Goal: Task Accomplishment & Management: Use online tool/utility

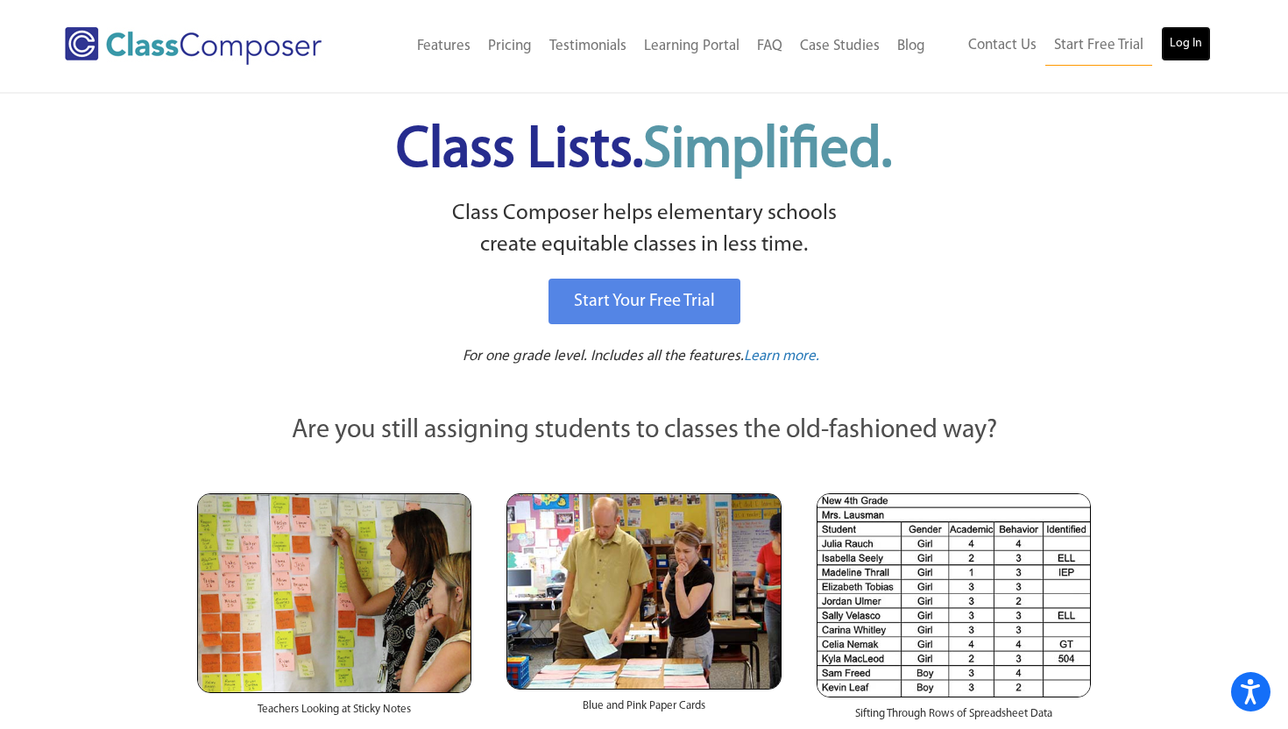
click at [1176, 46] on link "Log In" at bounding box center [1186, 43] width 50 height 35
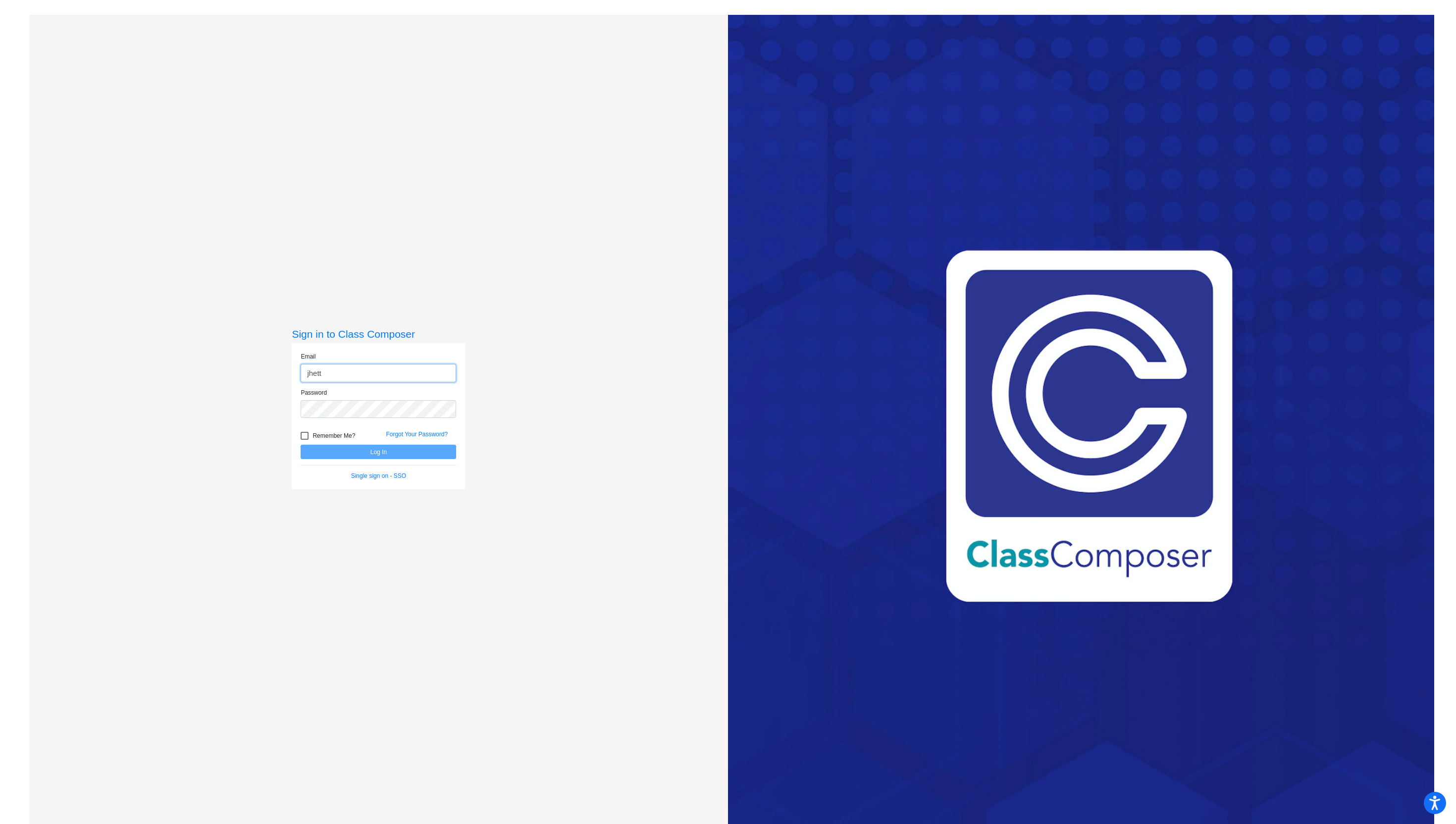
type input "jhettinga@blainesd.org"
click at [390, 418] on div "Password" at bounding box center [378, 406] width 170 height 36
click at [301, 445] on button "Log In" at bounding box center [378, 452] width 155 height 14
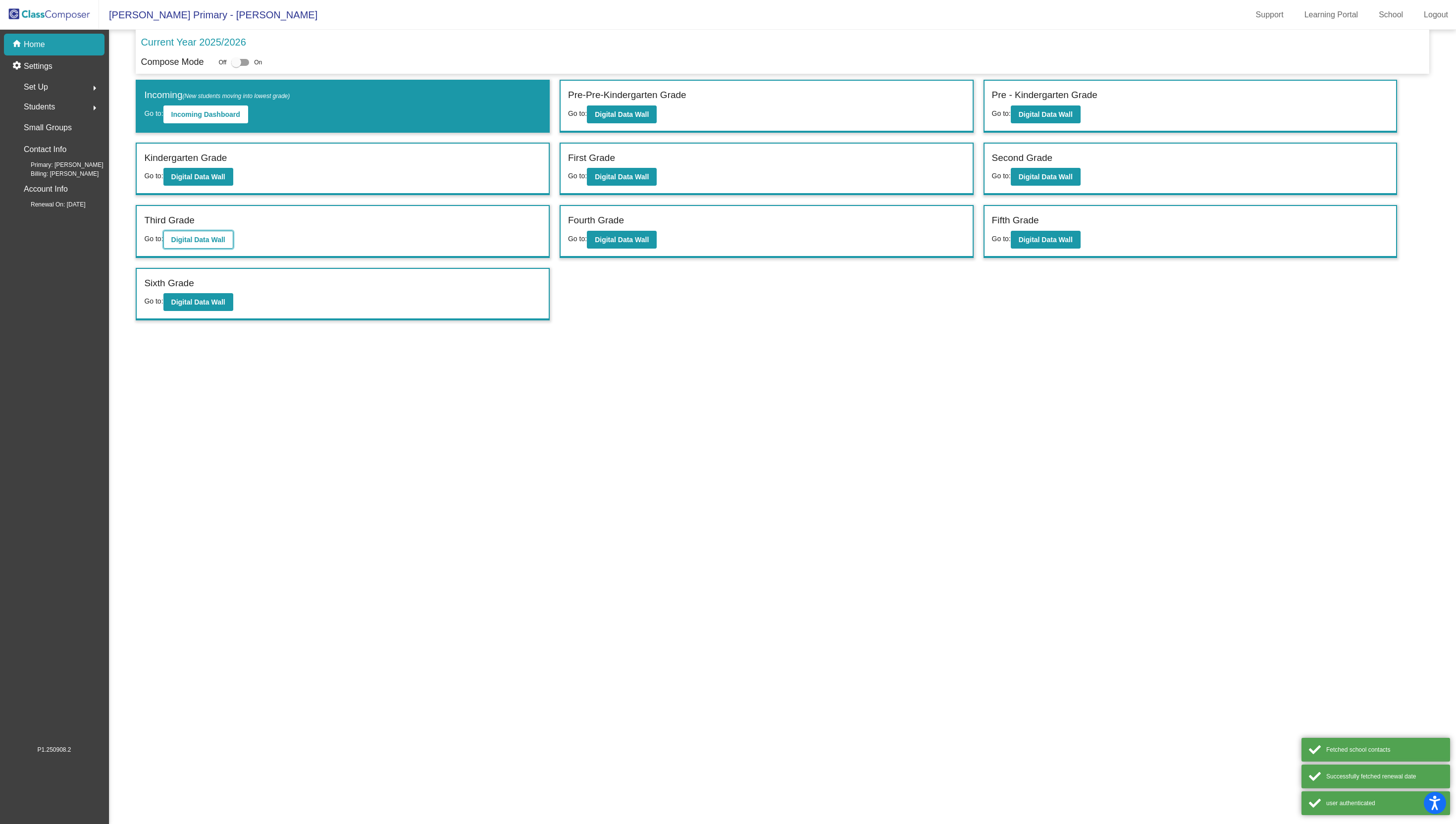
click at [203, 242] on b "Digital Data Wall" at bounding box center [198, 240] width 54 height 8
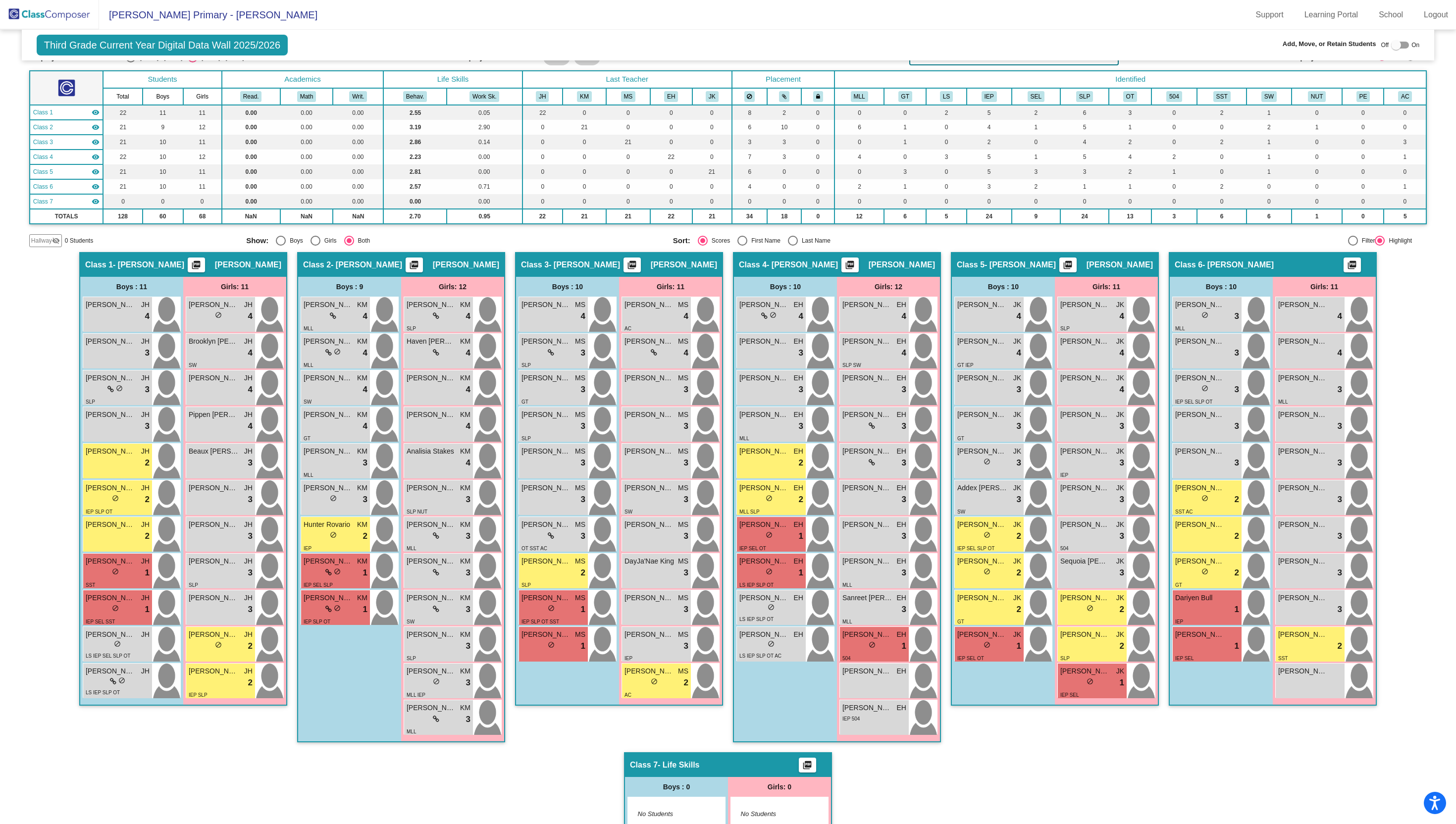
scroll to position [44, 0]
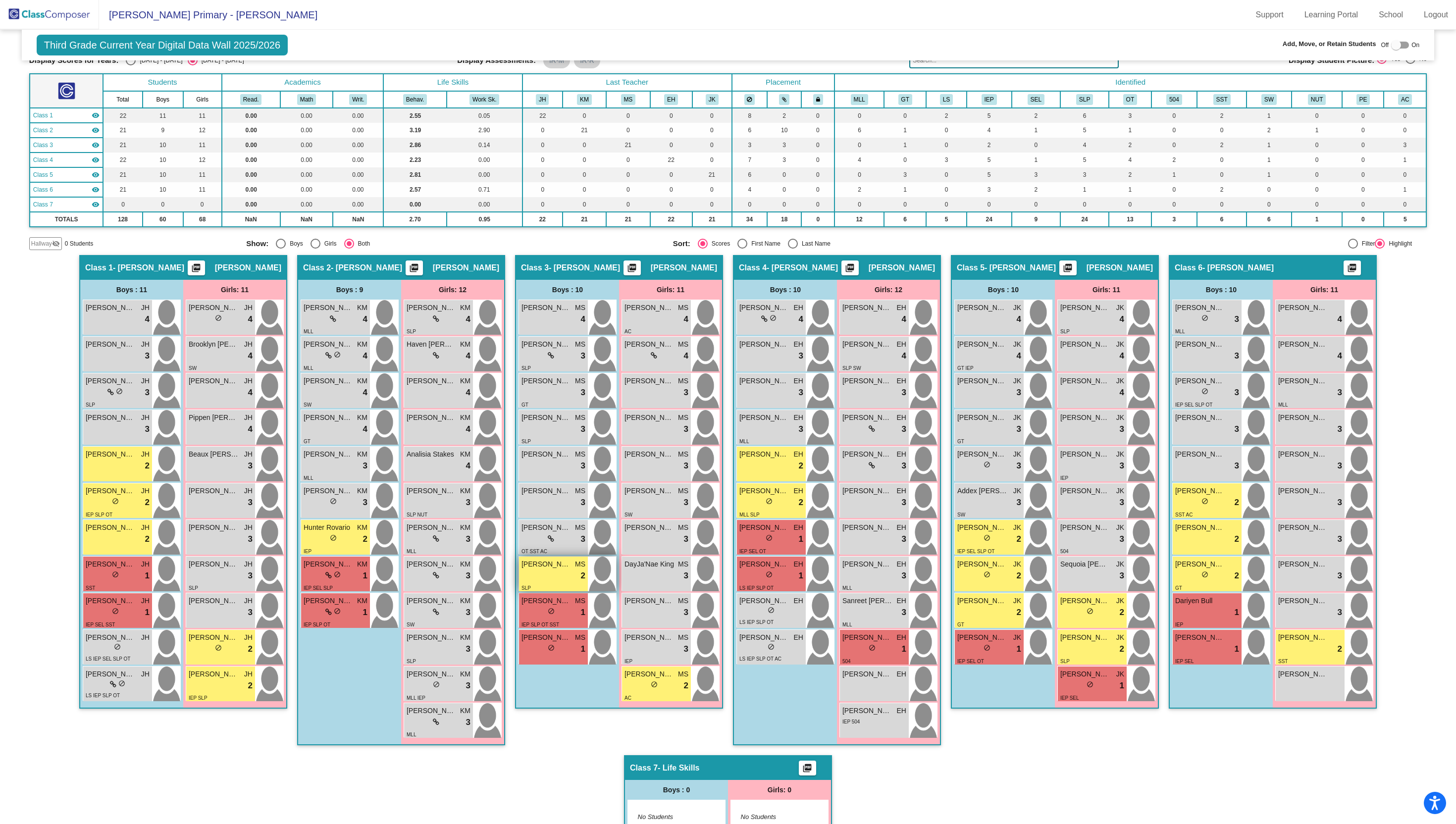
click at [548, 573] on div "lock do_not_disturb_alt 2" at bounding box center [553, 576] width 64 height 13
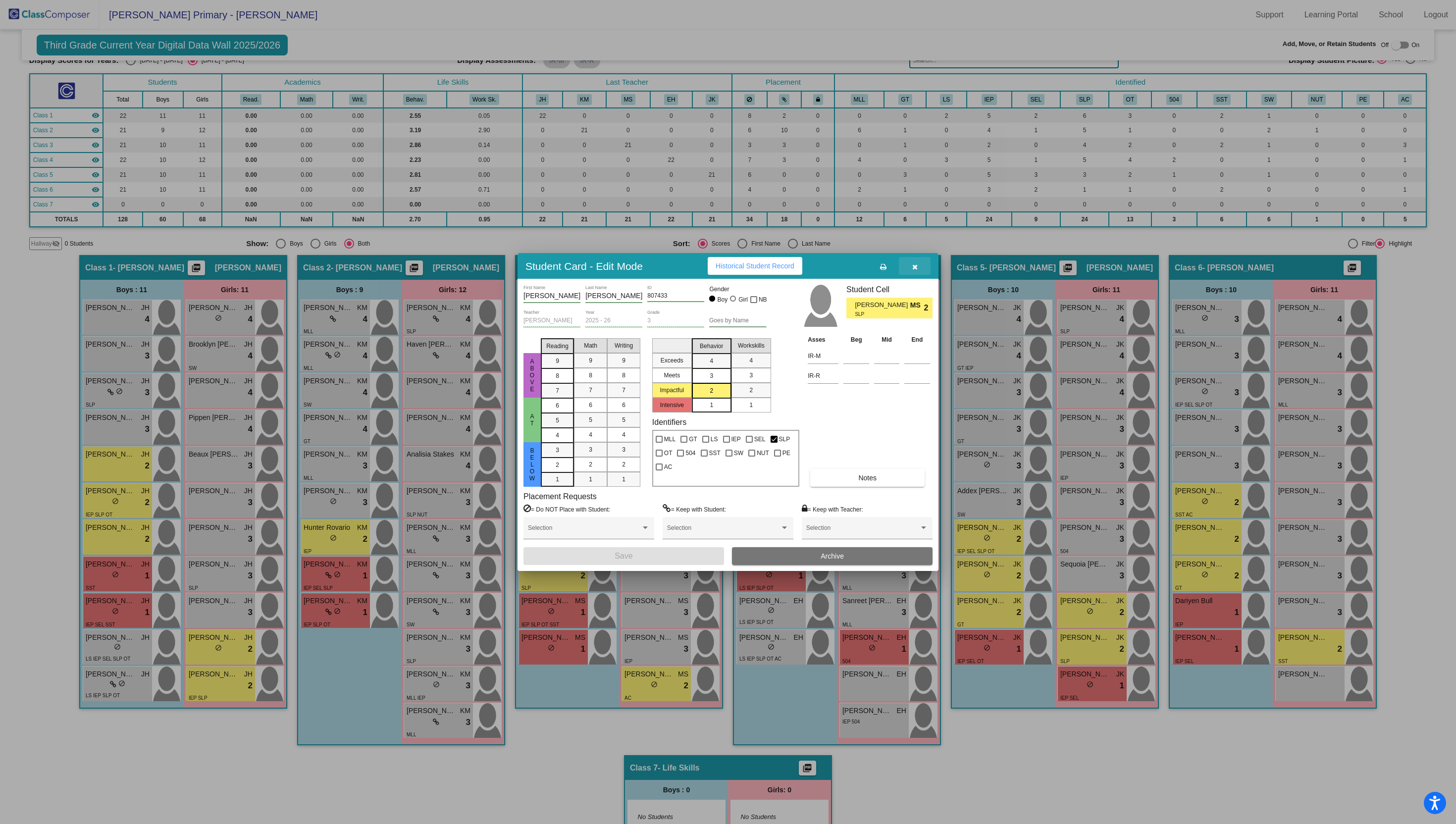
click at [917, 271] on button "button" at bounding box center [915, 266] width 32 height 18
